Goal: Task Accomplishment & Management: Complete application form

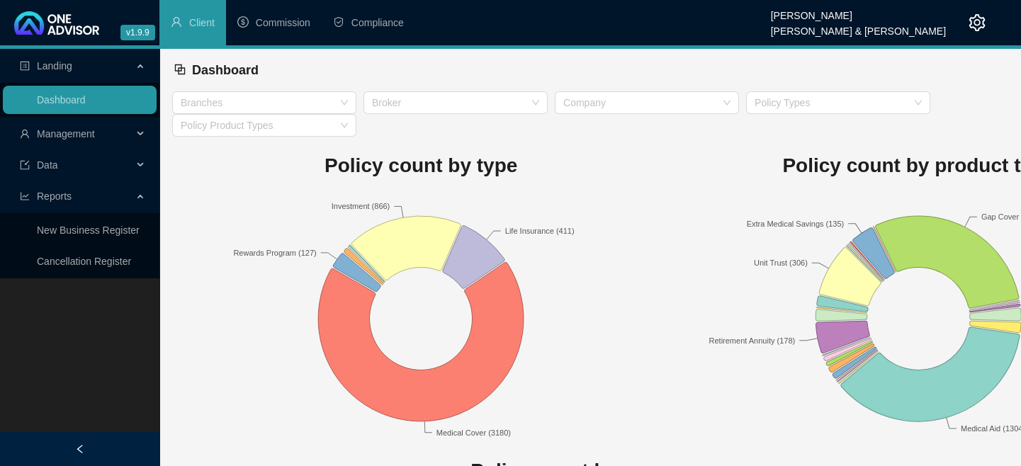
click at [82, 135] on span "Management" at bounding box center [66, 133] width 58 height 11
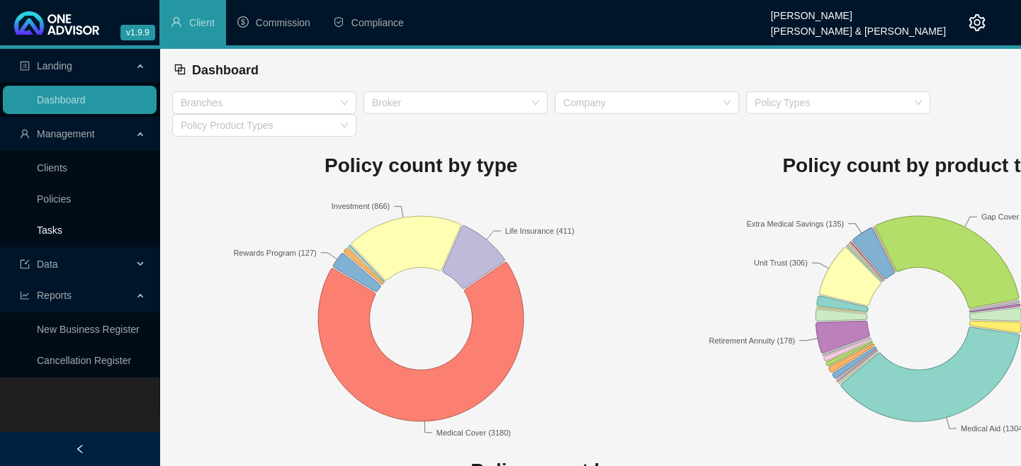
click at [62, 229] on link "Tasks" at bounding box center [50, 230] width 26 height 11
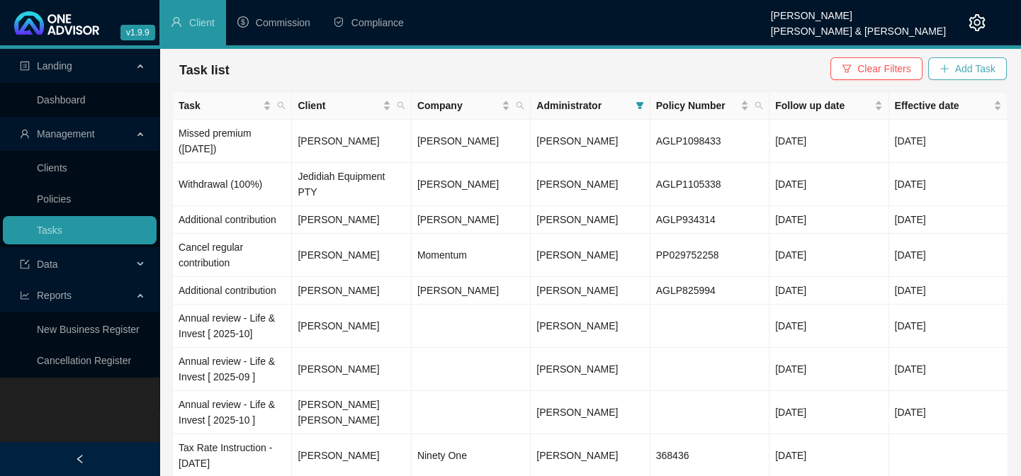
click at [612, 73] on span "Add Task" at bounding box center [975, 69] width 40 height 16
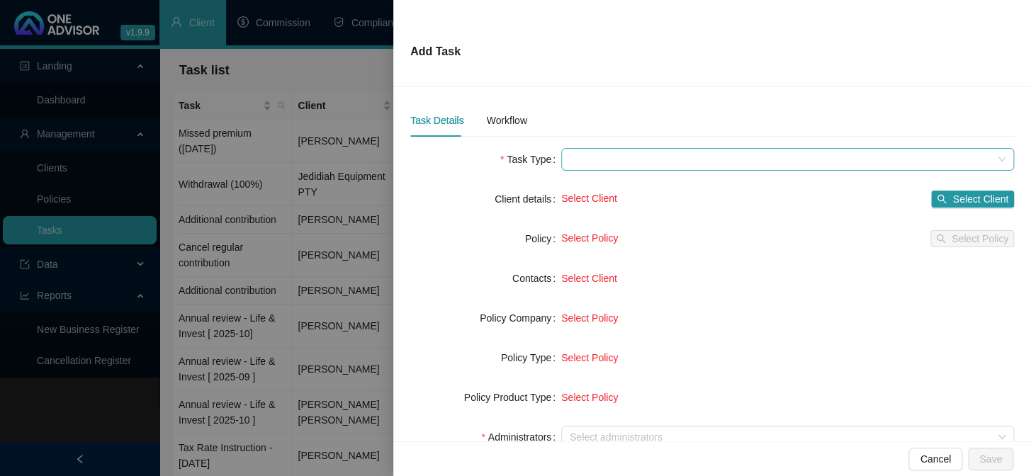
click at [595, 162] on span at bounding box center [788, 159] width 436 height 21
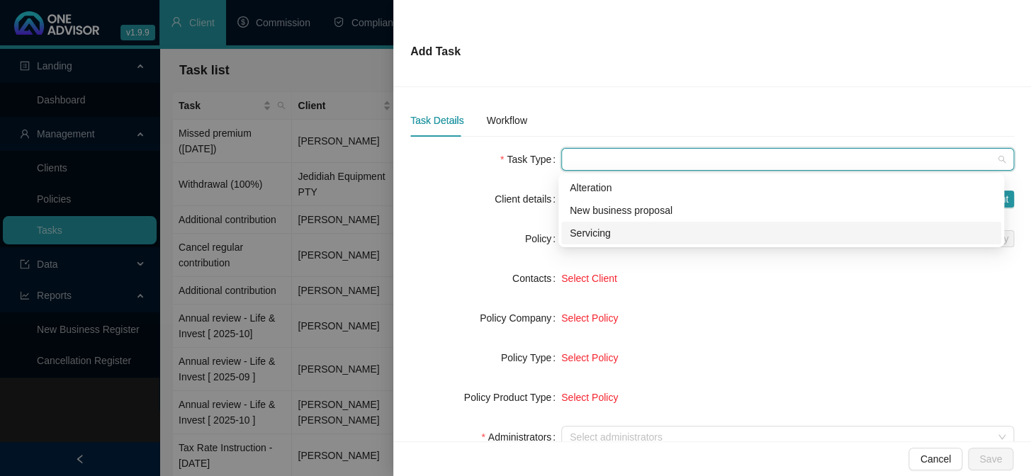
click at [606, 234] on div "Servicing" at bounding box center [781, 233] width 423 height 16
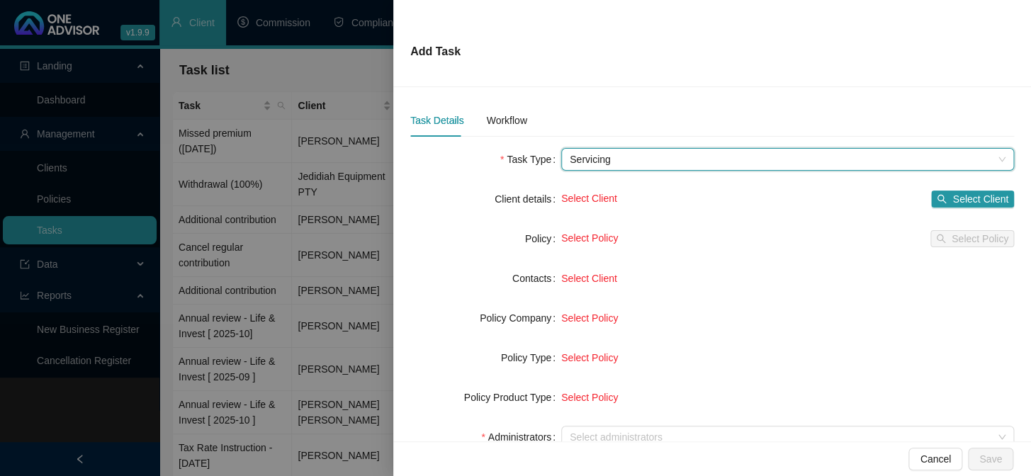
scroll to position [128, 0]
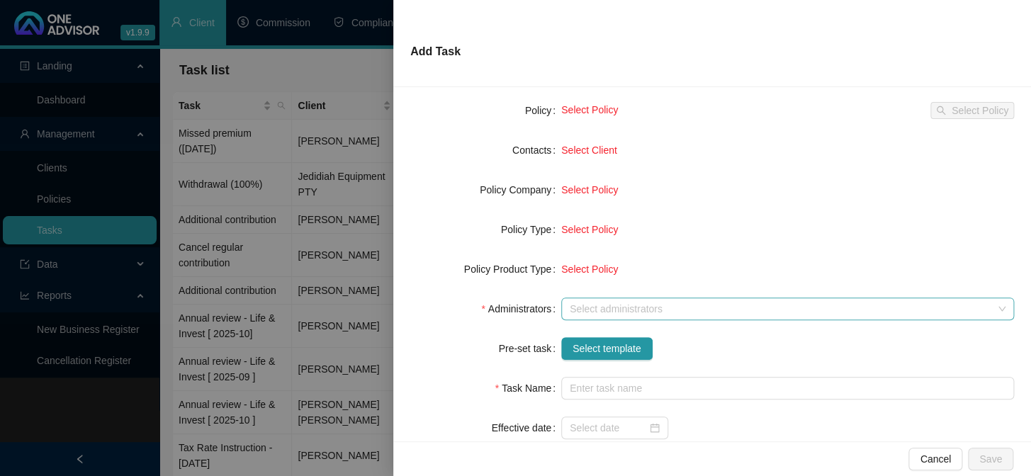
click at [584, 312] on div at bounding box center [780, 309] width 432 height 11
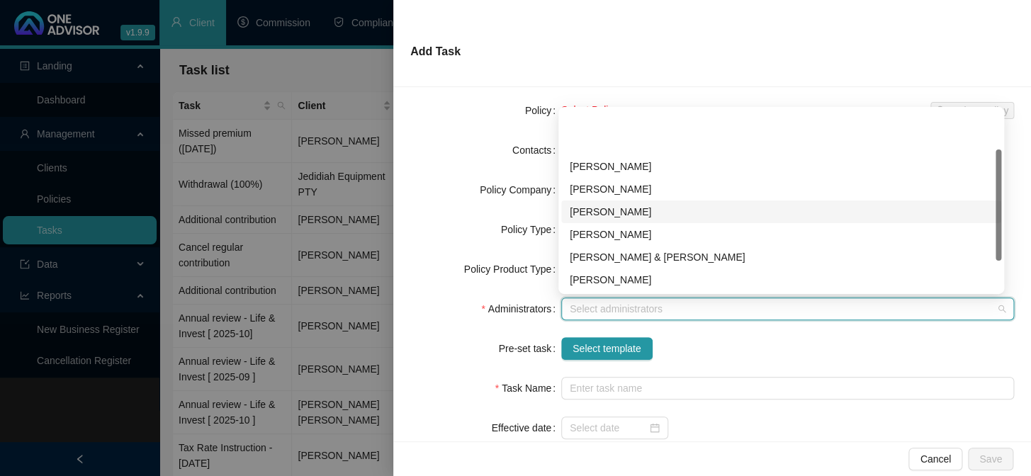
scroll to position [64, 0]
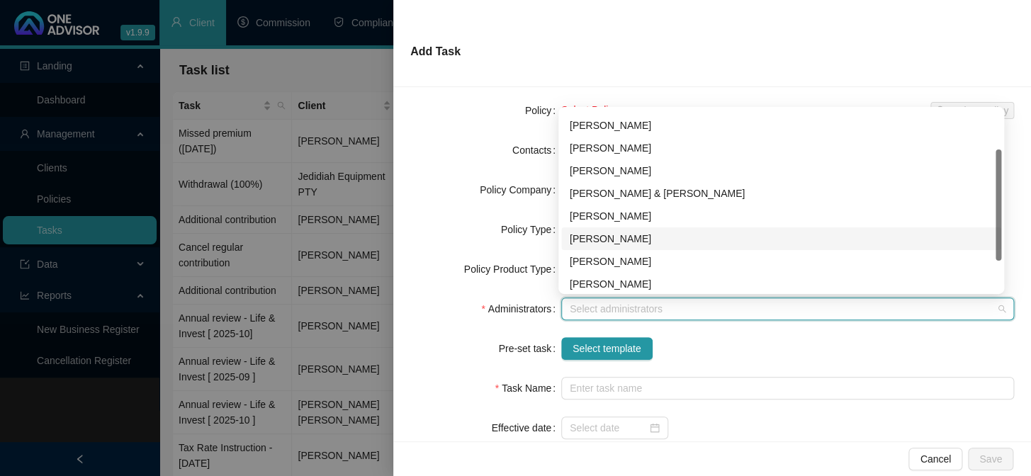
click at [594, 234] on div "[PERSON_NAME]" at bounding box center [781, 239] width 423 height 16
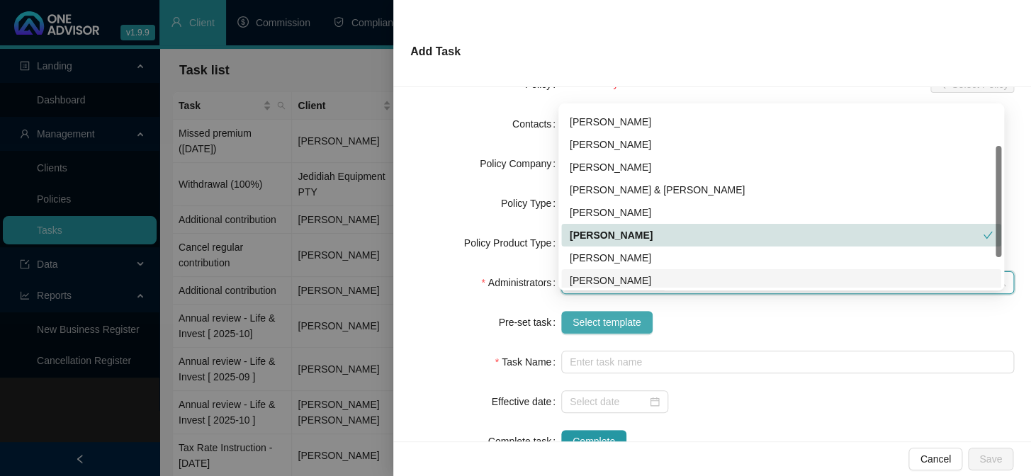
scroll to position [193, 0]
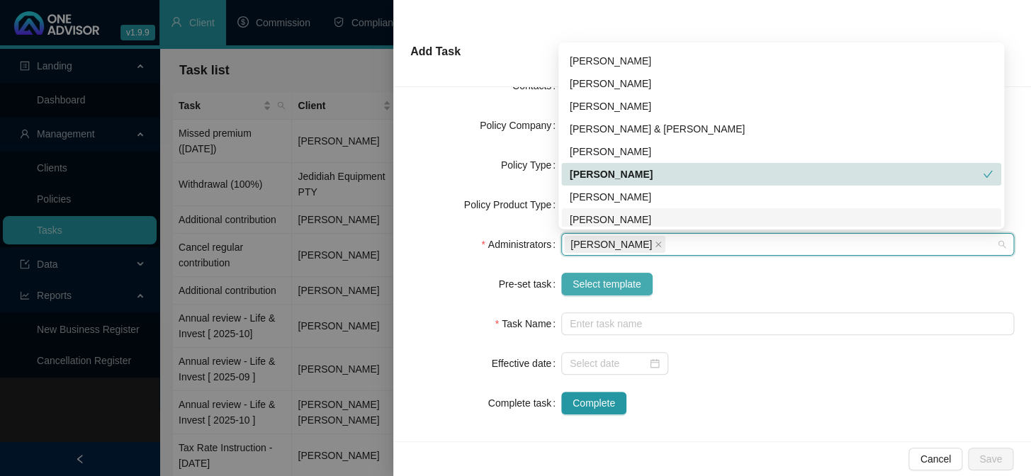
click at [601, 283] on span "Select template" at bounding box center [606, 284] width 69 height 16
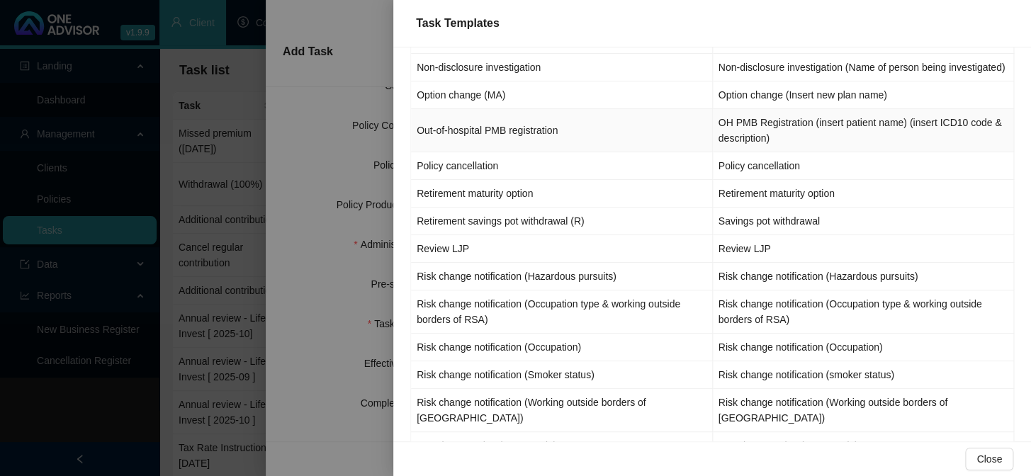
scroll to position [1187, 0]
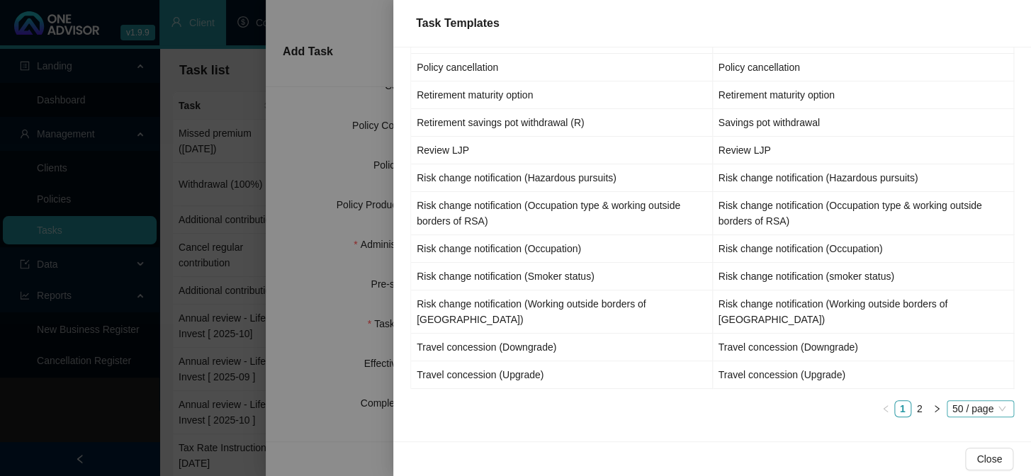
click at [612, 403] on span "50 / page" at bounding box center [980, 409] width 56 height 16
click at [612, 381] on div "100 / page" at bounding box center [981, 383] width 47 height 16
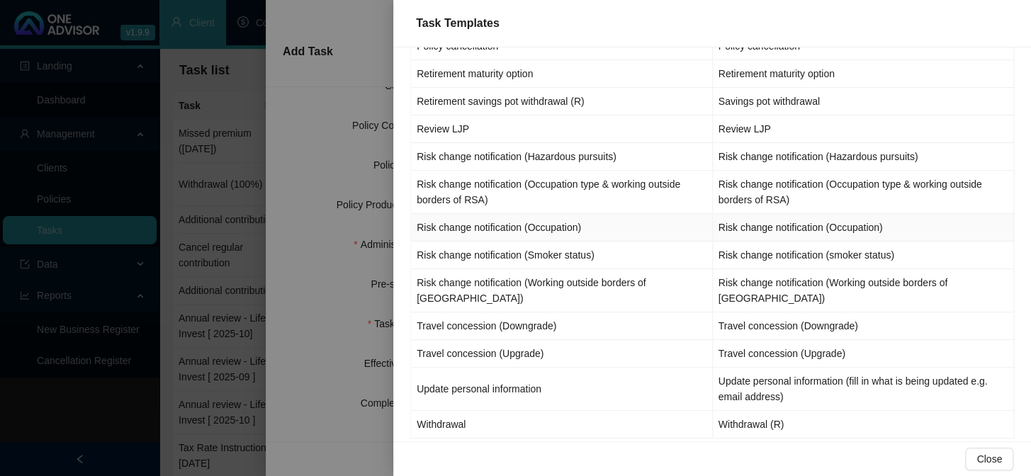
scroll to position [1258, 0]
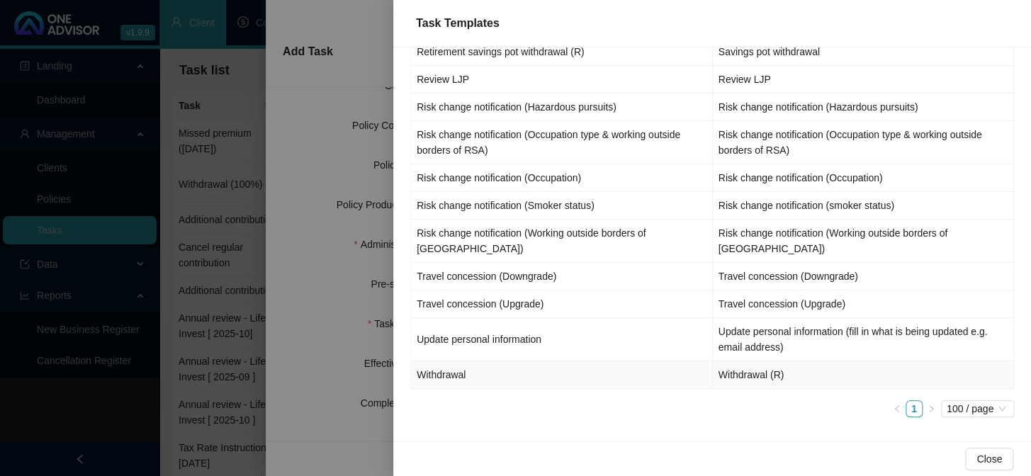
click at [458, 369] on td "Withdrawal" at bounding box center [562, 375] width 302 height 28
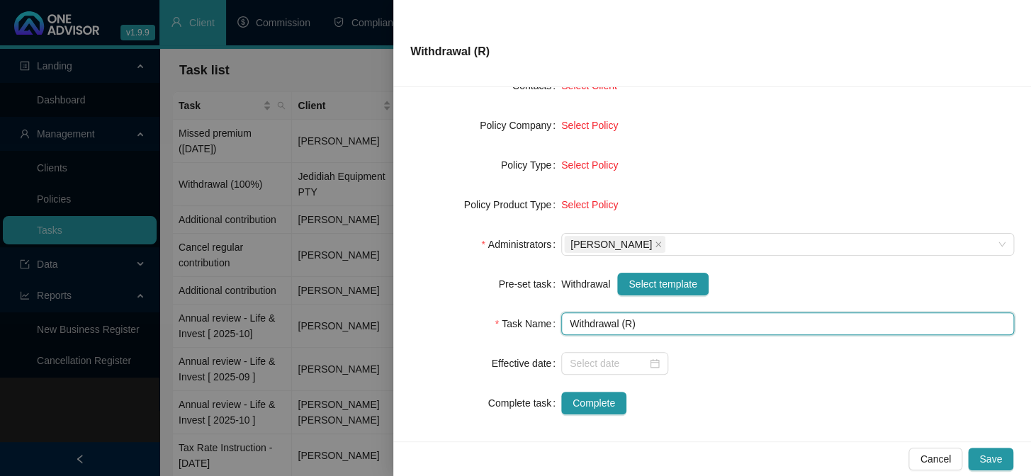
click at [612, 324] on input "Withdrawal (R)" at bounding box center [787, 323] width 453 height 23
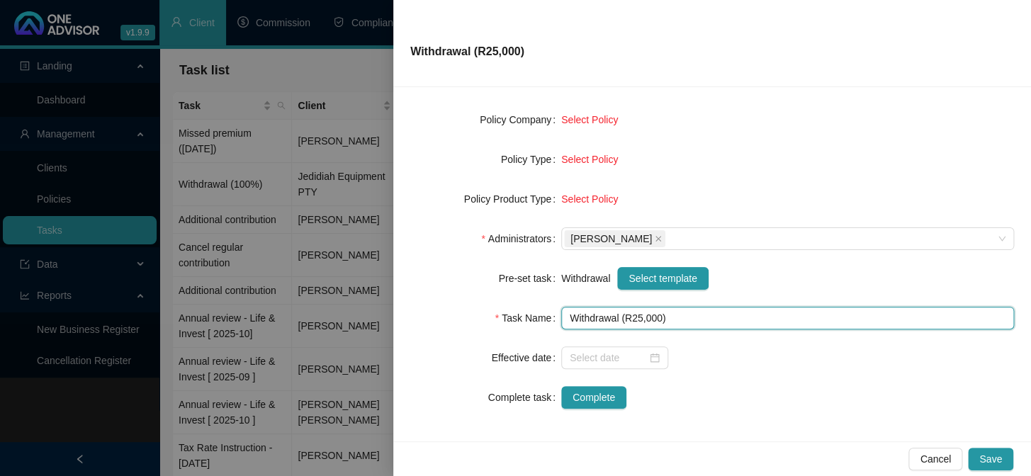
scroll to position [199, 0]
type input "Withdrawal (R25,000)"
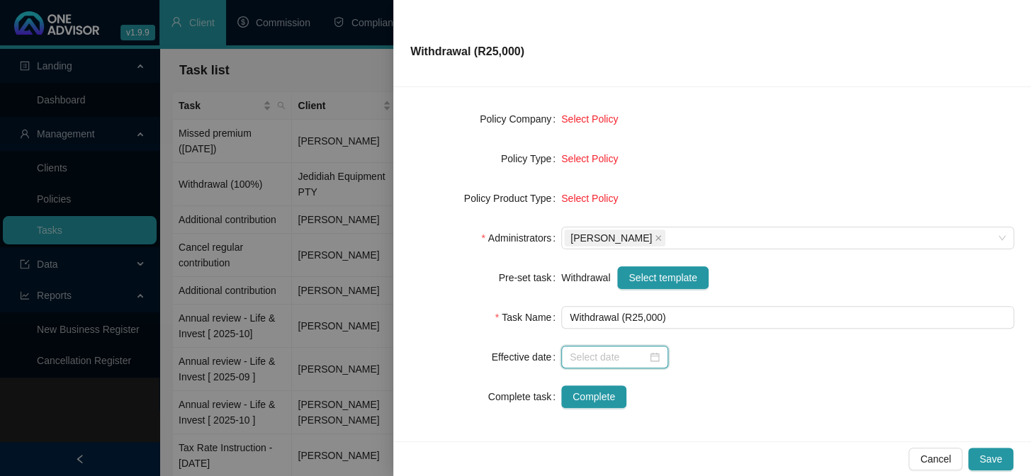
click at [592, 354] on input at bounding box center [608, 357] width 77 height 16
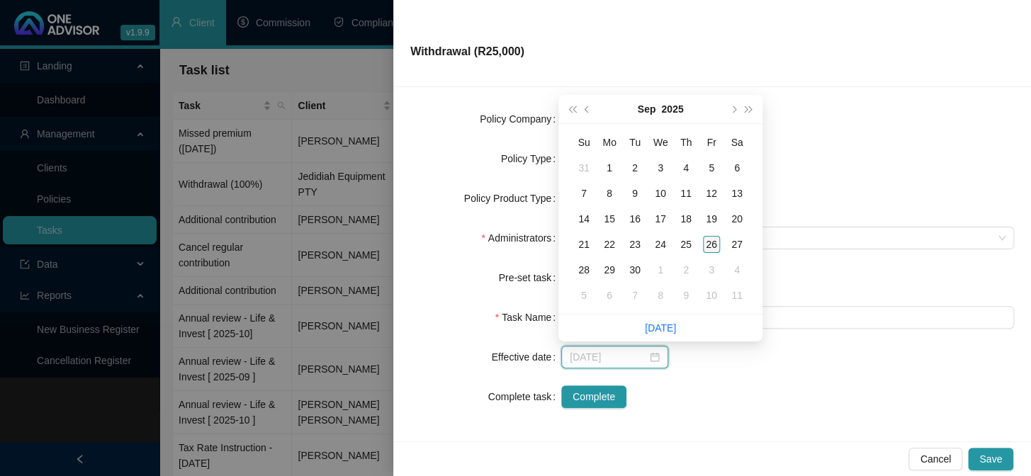
type input "[DATE]"
click at [612, 245] on div "26" at bounding box center [711, 244] width 17 height 17
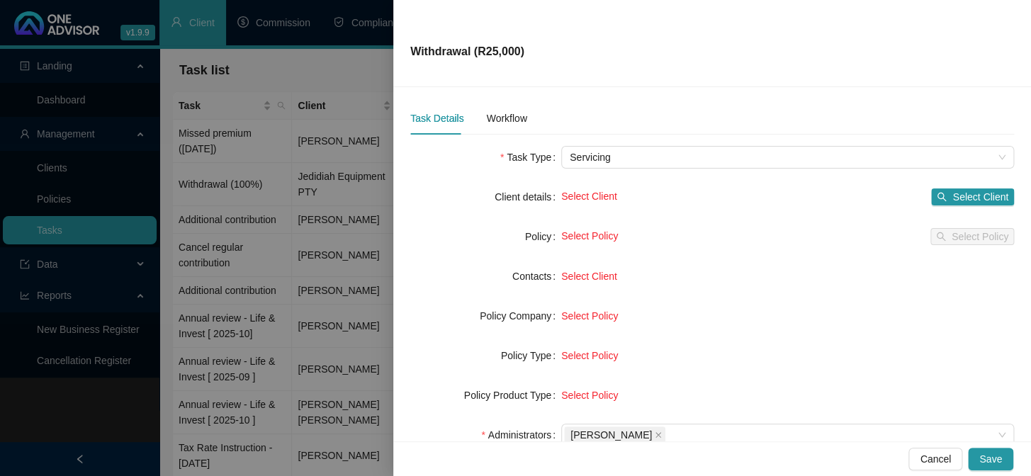
scroll to position [0, 0]
click at [612, 198] on span "Select Client" at bounding box center [980, 199] width 56 height 16
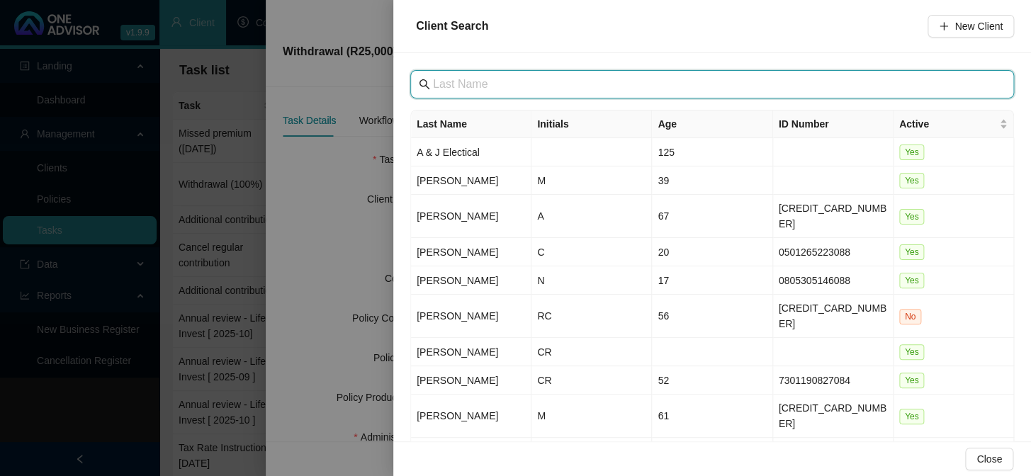
click at [489, 86] on input "text" at bounding box center [713, 84] width 561 height 17
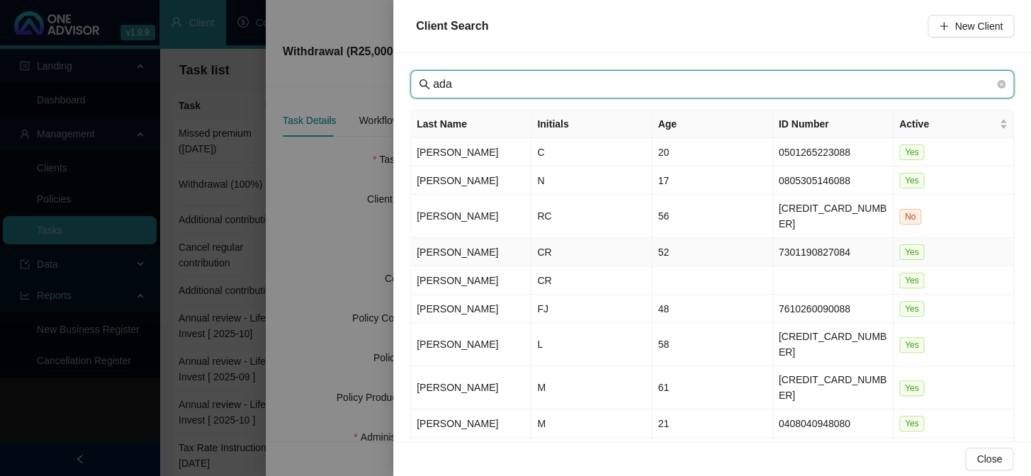
type input "ada"
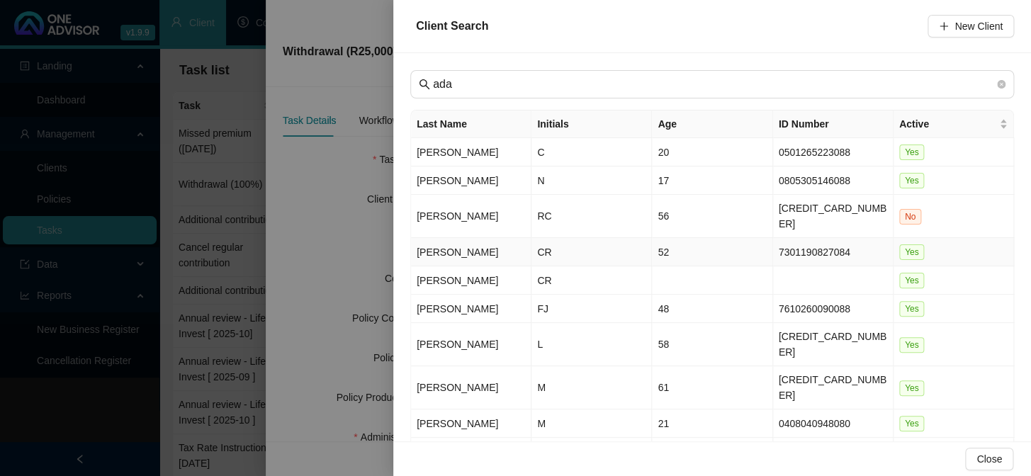
click at [424, 238] on td "[PERSON_NAME]" at bounding box center [471, 252] width 120 height 28
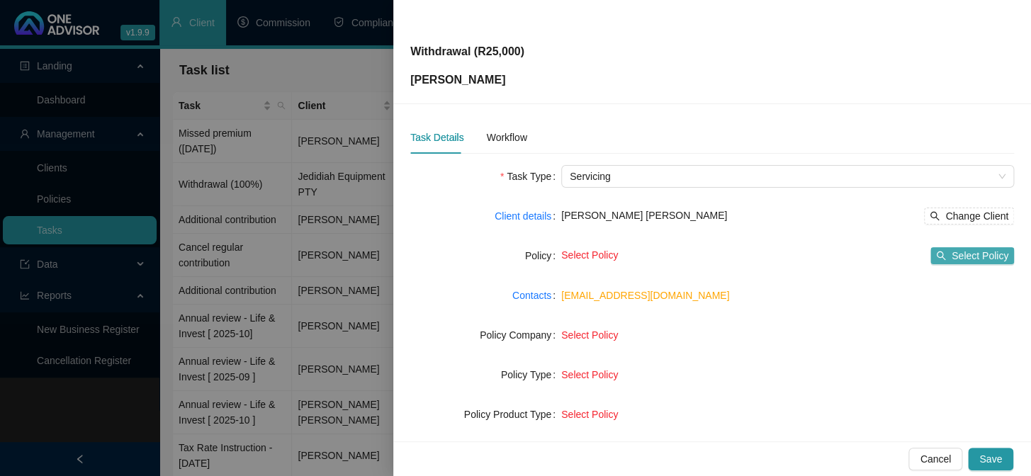
click at [612, 259] on span "Select Policy" at bounding box center [979, 256] width 57 height 16
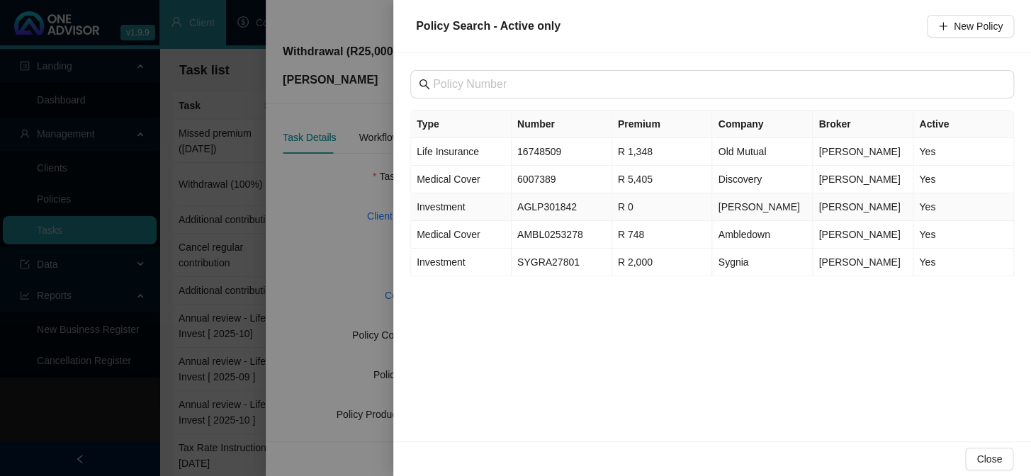
click at [463, 205] on span "Investment" at bounding box center [441, 206] width 48 height 11
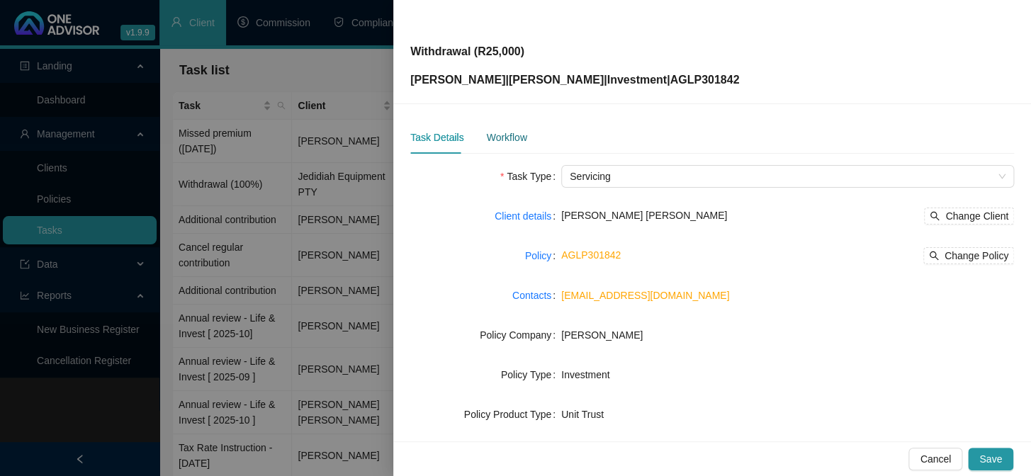
click at [494, 133] on div "Workflow" at bounding box center [506, 138] width 40 height 16
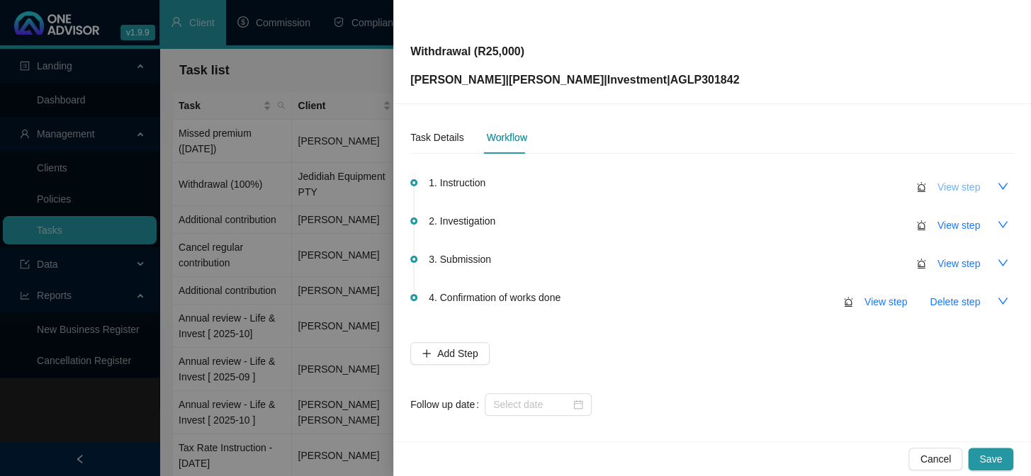
click at [612, 189] on span "View step" at bounding box center [958, 187] width 43 height 16
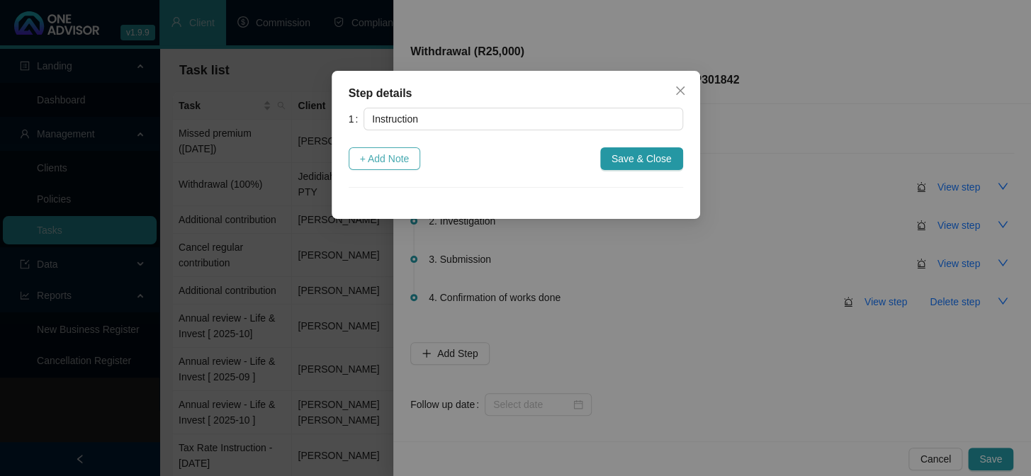
click at [406, 155] on span "+ Add Note" at bounding box center [385, 159] width 50 height 16
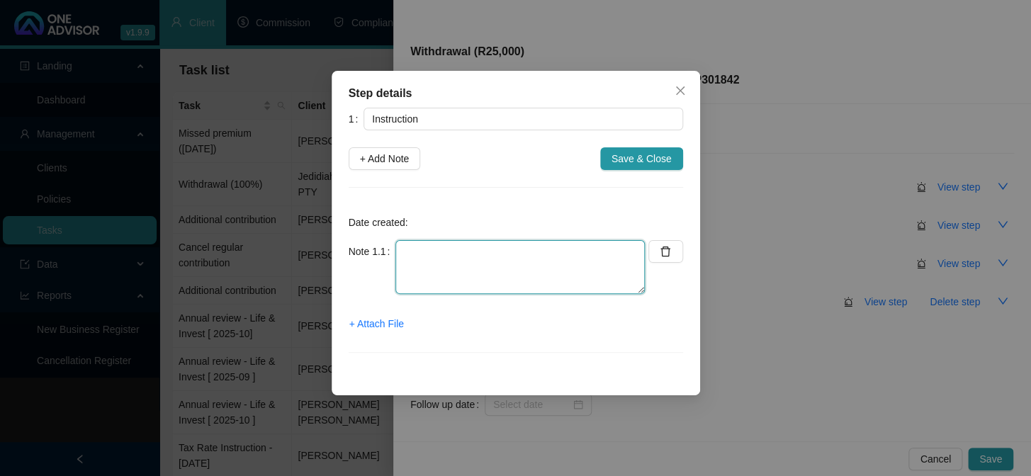
click at [424, 262] on textarea at bounding box center [519, 267] width 249 height 54
type textarea "Notification from [PERSON_NAME] - done by Marc D354"
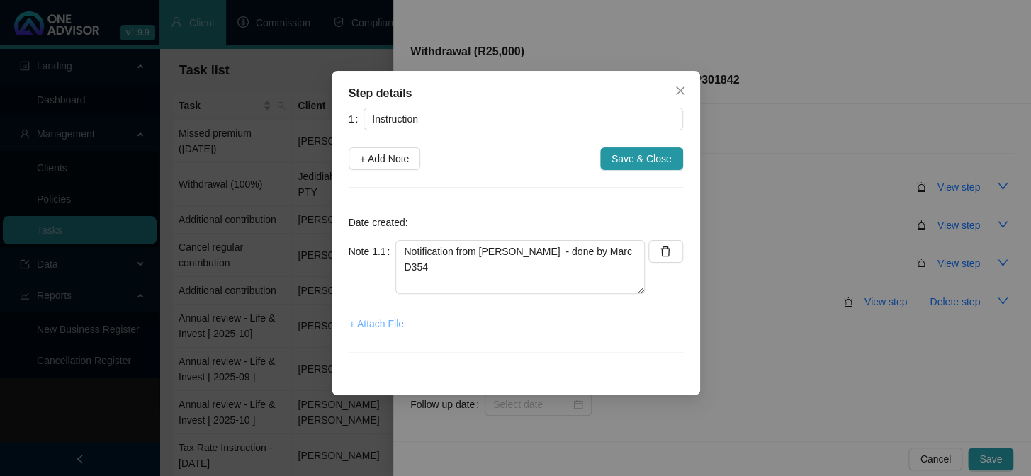
click at [389, 325] on span "+ Attach File" at bounding box center [376, 324] width 55 height 16
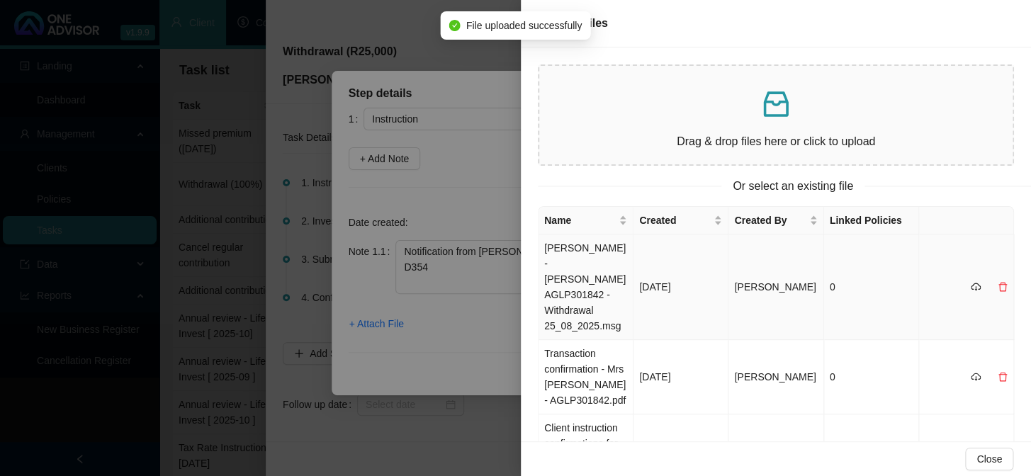
click at [584, 260] on td "[PERSON_NAME] - [PERSON_NAME] AGLP301842 - Withdrawal 25_08_2025.msg" at bounding box center [585, 287] width 95 height 106
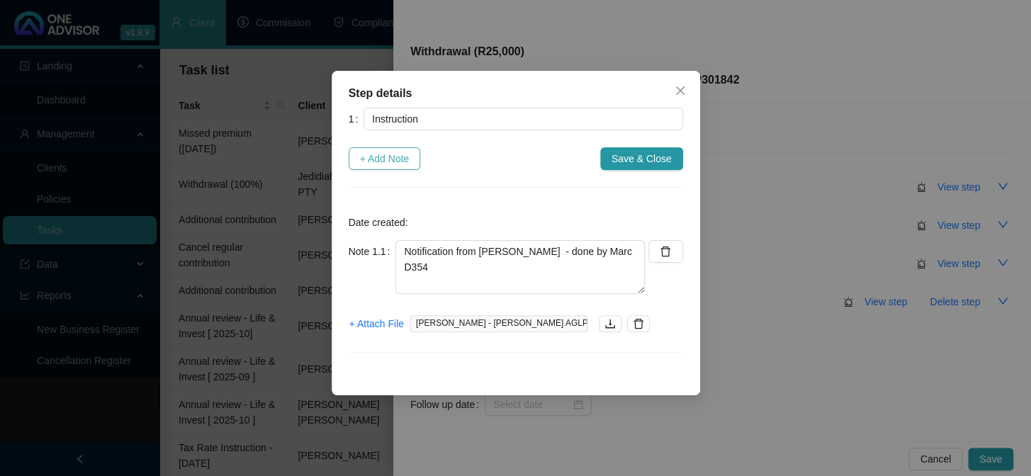
click at [380, 158] on span "+ Add Note" at bounding box center [385, 159] width 50 height 16
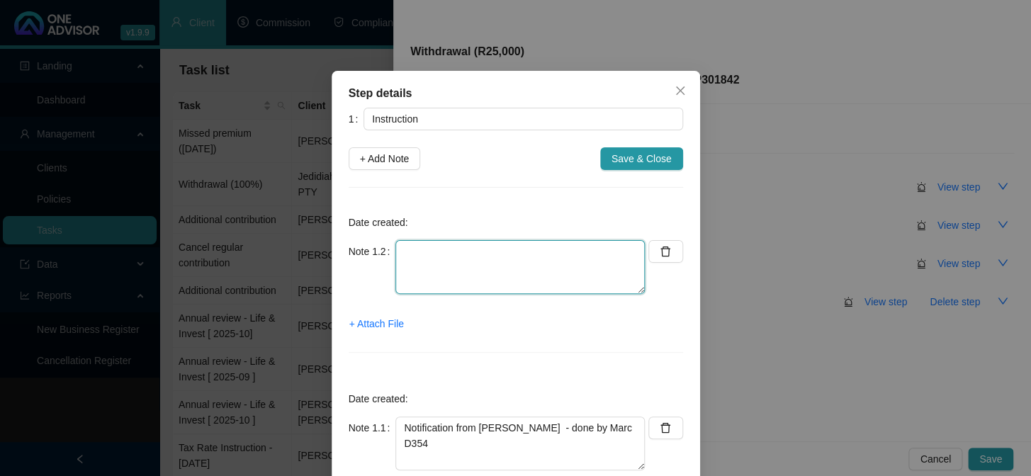
click at [460, 256] on textarea at bounding box center [519, 267] width 249 height 54
type textarea "E"
type textarea "Whatsapp from [PERSON_NAME] with instruction from client"
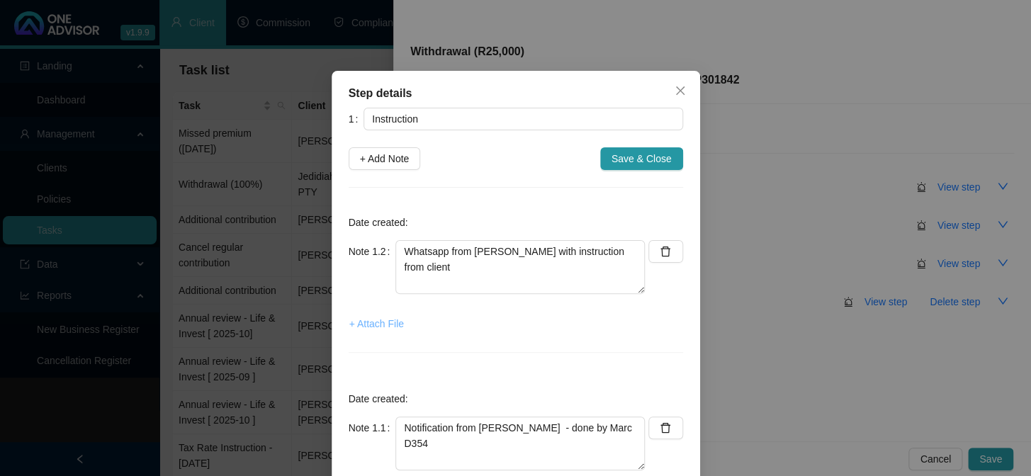
click at [362, 322] on span "+ Attach File" at bounding box center [376, 324] width 55 height 16
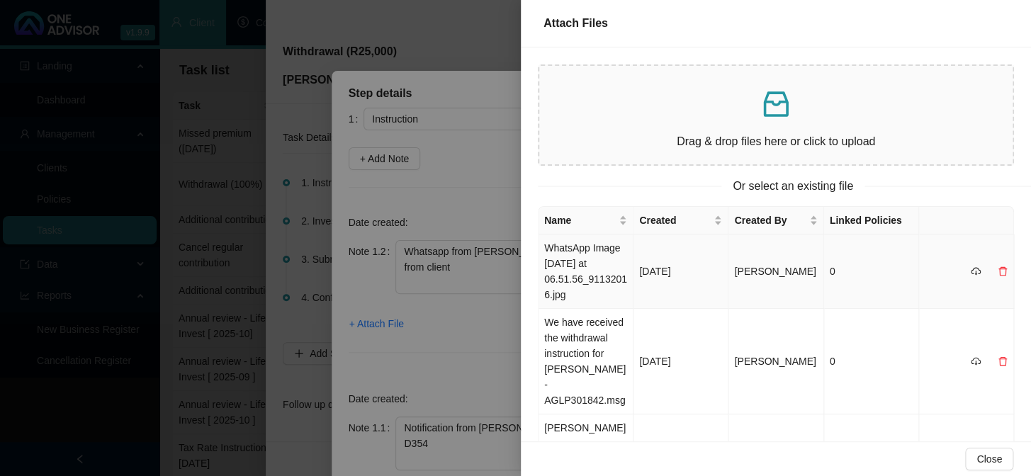
click at [592, 264] on td "WhatsApp Image [DATE] at 06.51.56_91132016.jpg" at bounding box center [585, 271] width 95 height 74
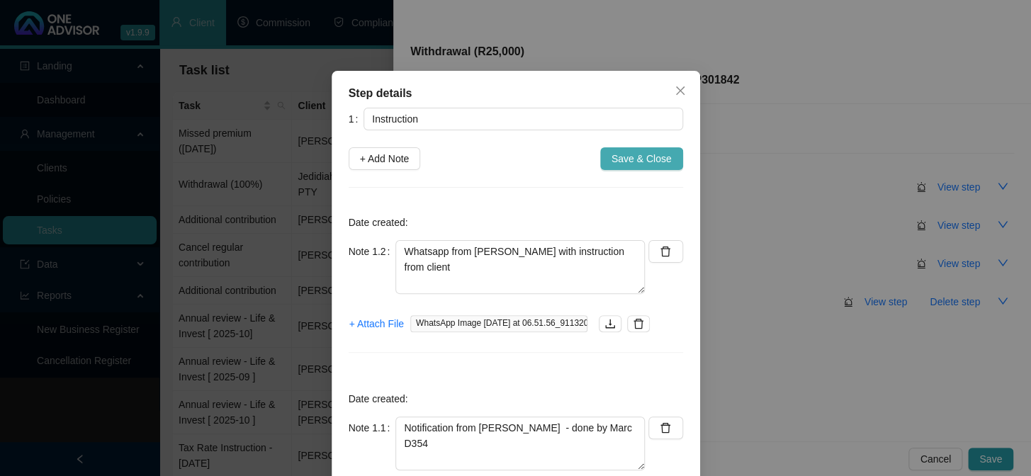
click at [612, 156] on button "Save & Close" at bounding box center [641, 158] width 83 height 23
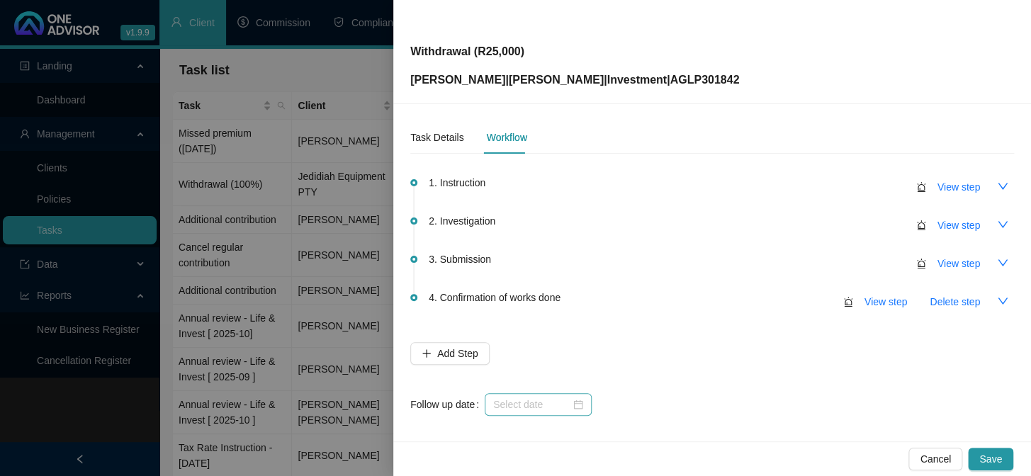
click at [514, 412] on div at bounding box center [538, 404] width 107 height 23
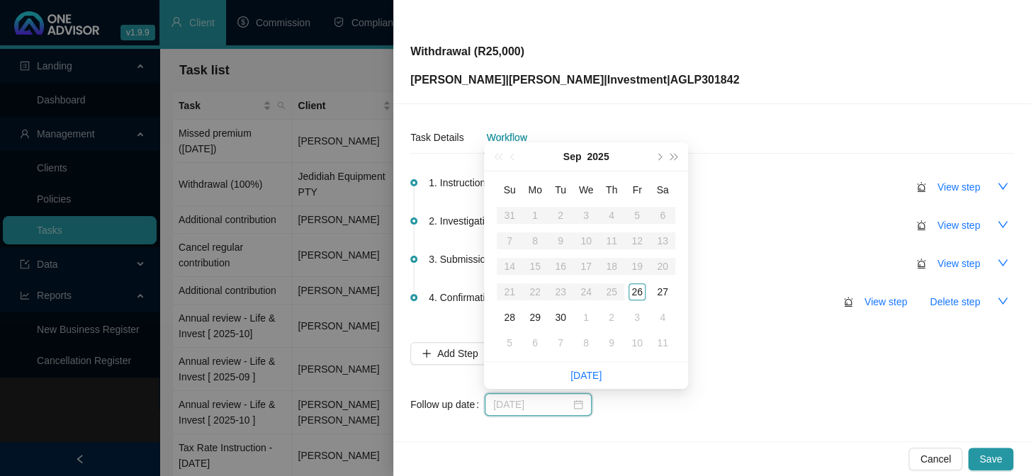
type input "[DATE]"
click at [557, 317] on div "30" at bounding box center [560, 317] width 17 height 17
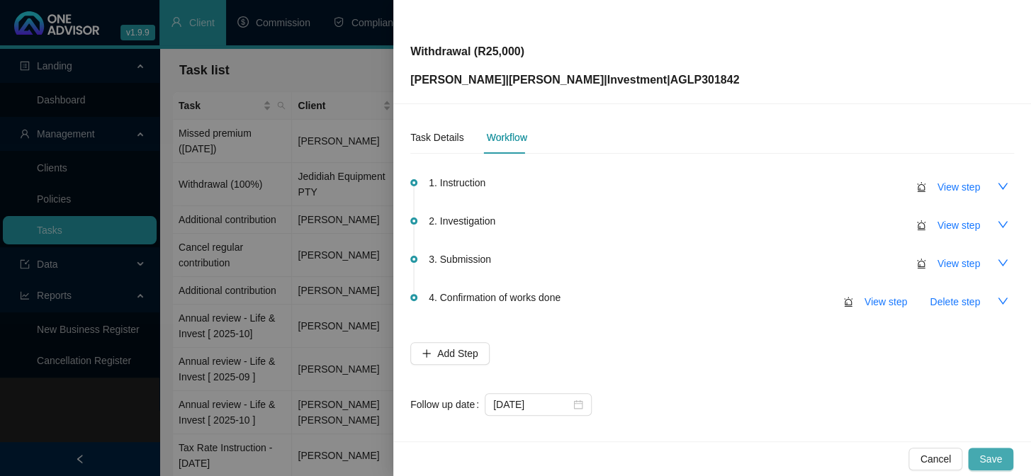
click at [612, 453] on span "Save" at bounding box center [990, 459] width 23 height 16
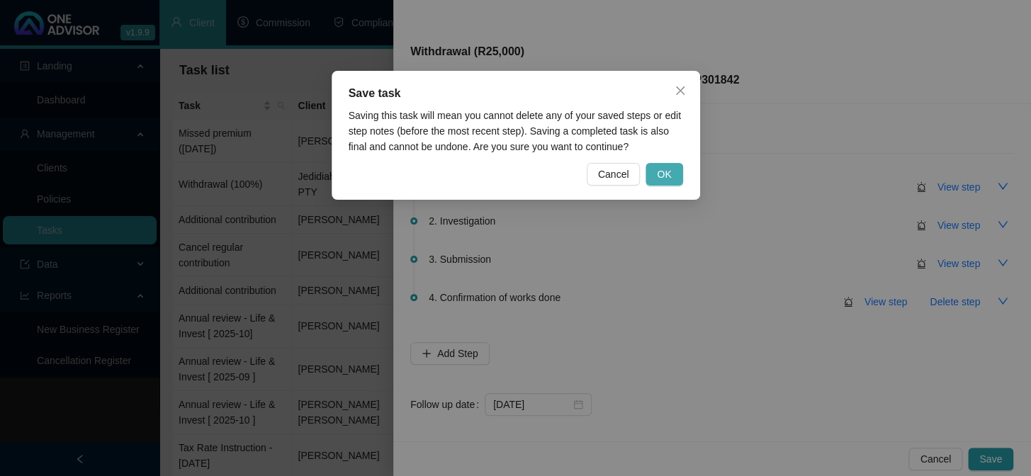
click at [612, 174] on button "OK" at bounding box center [663, 174] width 37 height 23
